Goal: Information Seeking & Learning: Learn about a topic

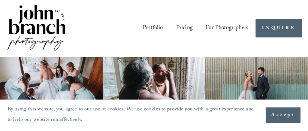
scroll to position [38, 0]
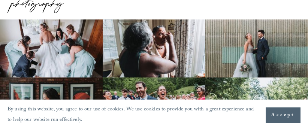
click at [298, 116] on button "Accept" at bounding box center [283, 116] width 35 height 16
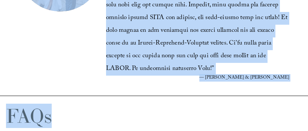
scroll to position [1657, 0]
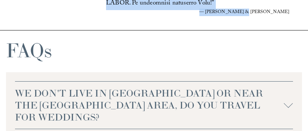
drag, startPoint x: 113, startPoint y: 18, endPoint x: 298, endPoint y: 48, distance: 187.4
copy article "YOUR WEDDING EXPERIENCE NOT JUST A DAY, A LIFETIME. It’s easy to get swept up i…"
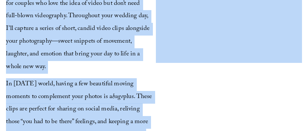
scroll to position [907, 0]
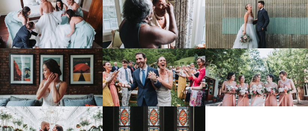
scroll to position [0, 0]
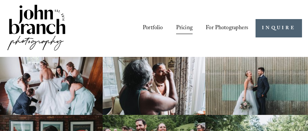
drag, startPoint x: 72, startPoint y: 19, endPoint x: 0, endPoint y: 20, distance: 71.6
click at [30, 23] on div "Portfolio Pricing For Photographers Presets Education Courses" at bounding box center [127, 28] width 242 height 51
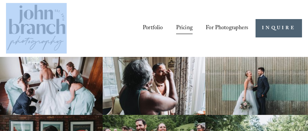
click at [48, 29] on img at bounding box center [36, 28] width 61 height 51
